Goal: Information Seeking & Learning: Learn about a topic

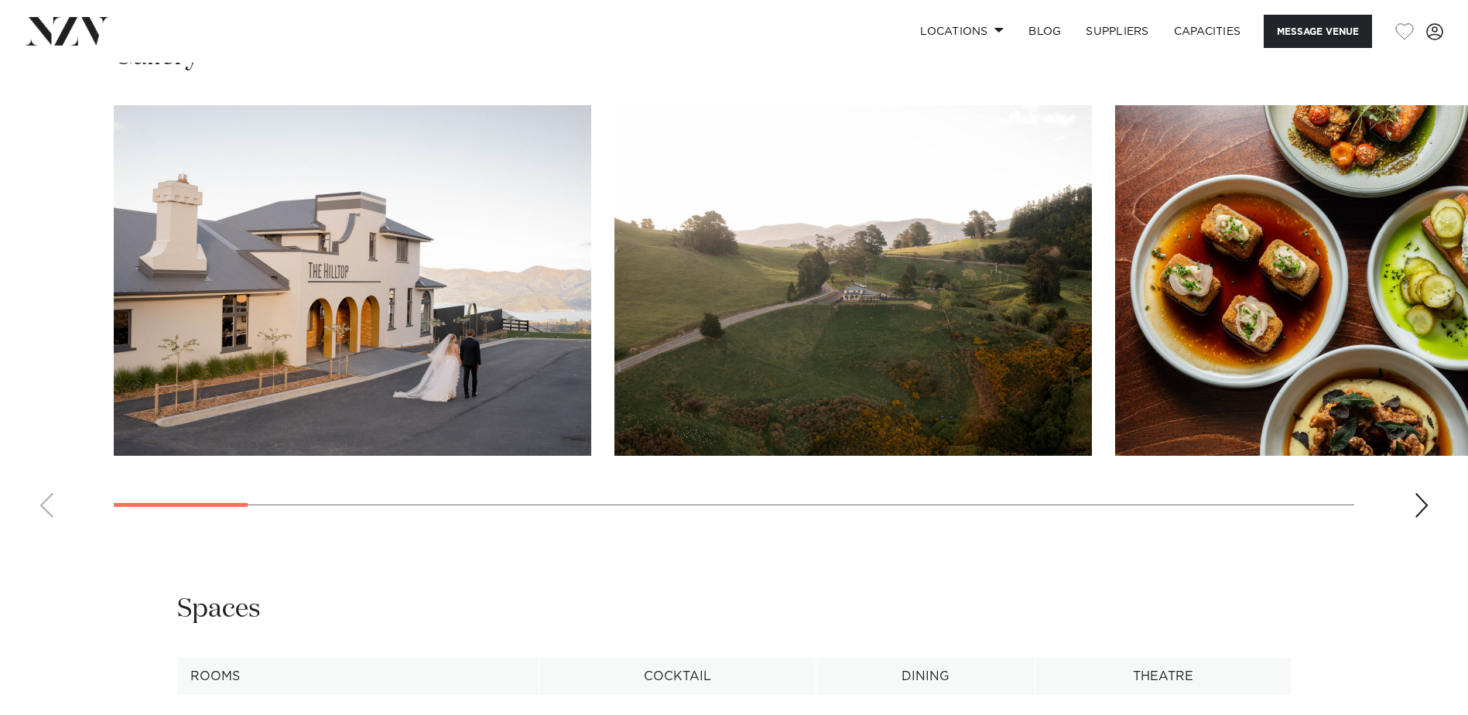
scroll to position [1548, 0]
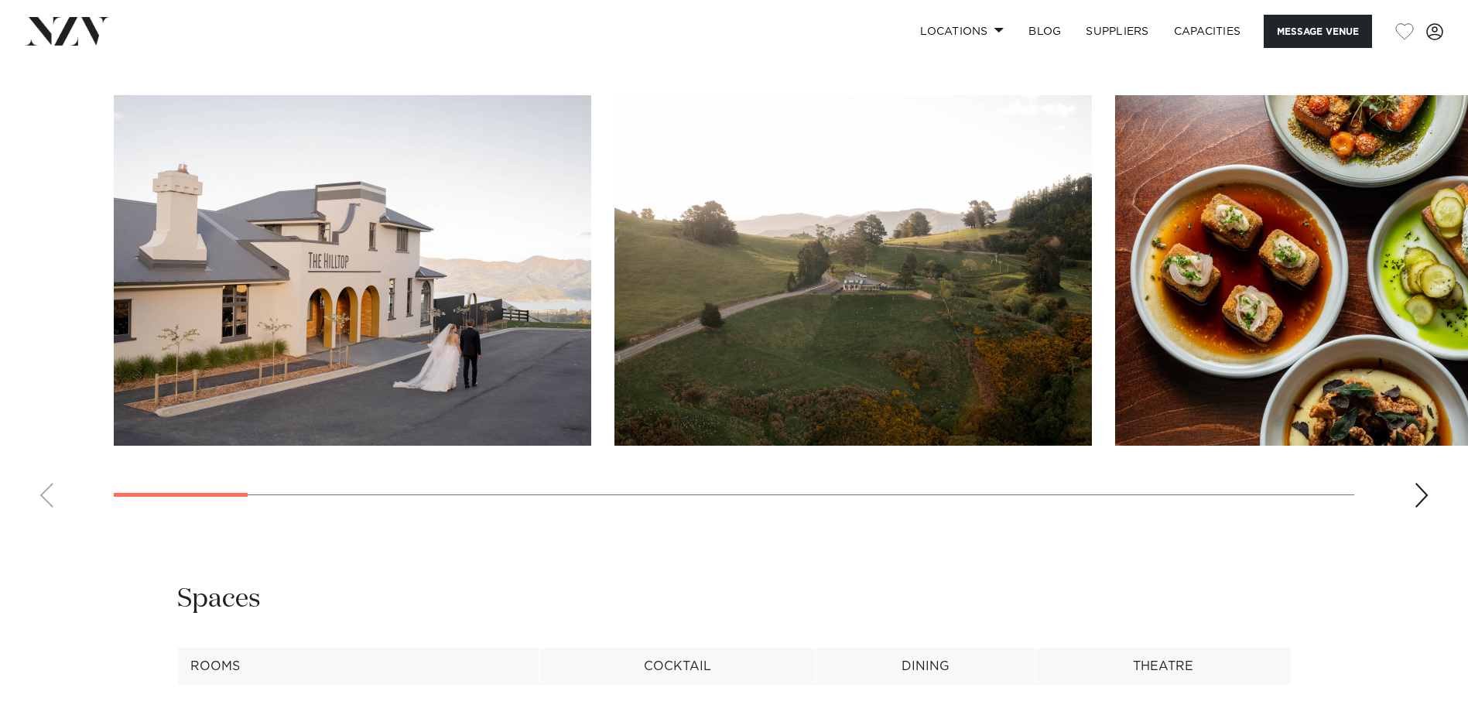
click at [421, 224] on img "1 / 23" at bounding box center [352, 270] width 477 height 351
